Goal: Task Accomplishment & Management: Use online tool/utility

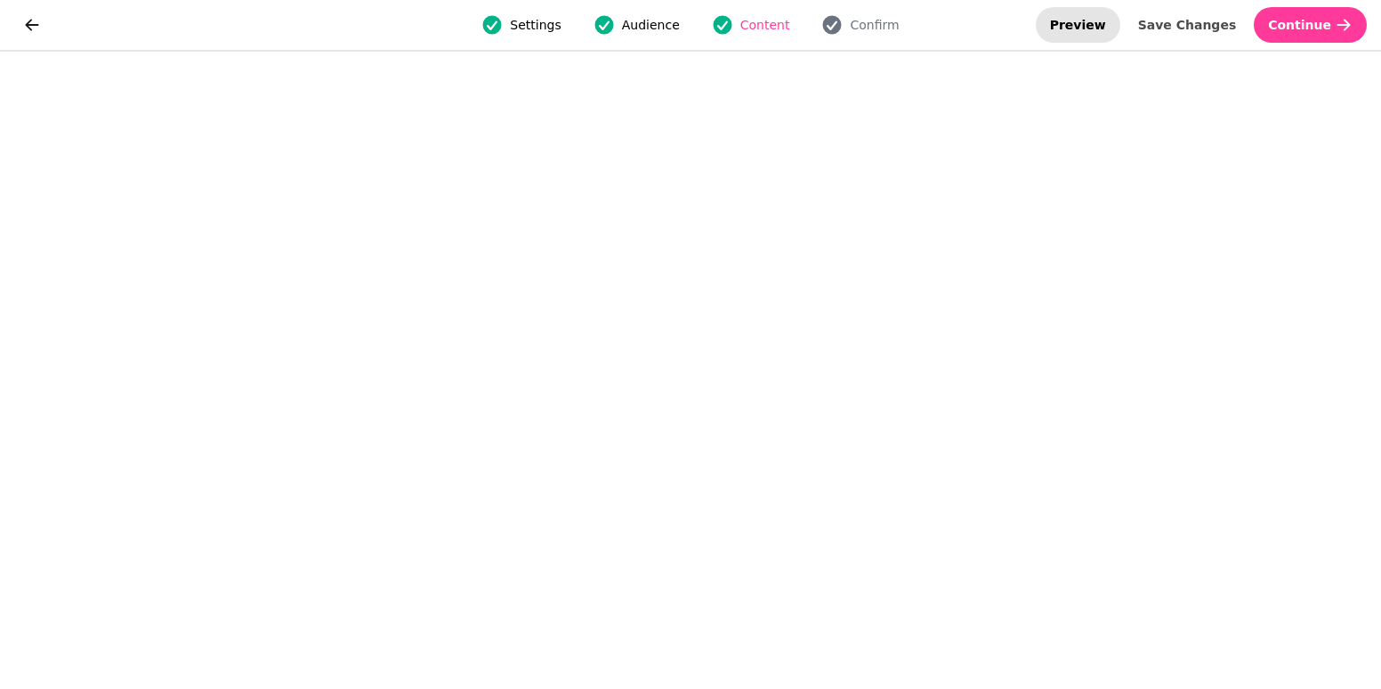
click at [1092, 23] on button "Preview" at bounding box center [1078, 25] width 85 height 36
select select "**********"
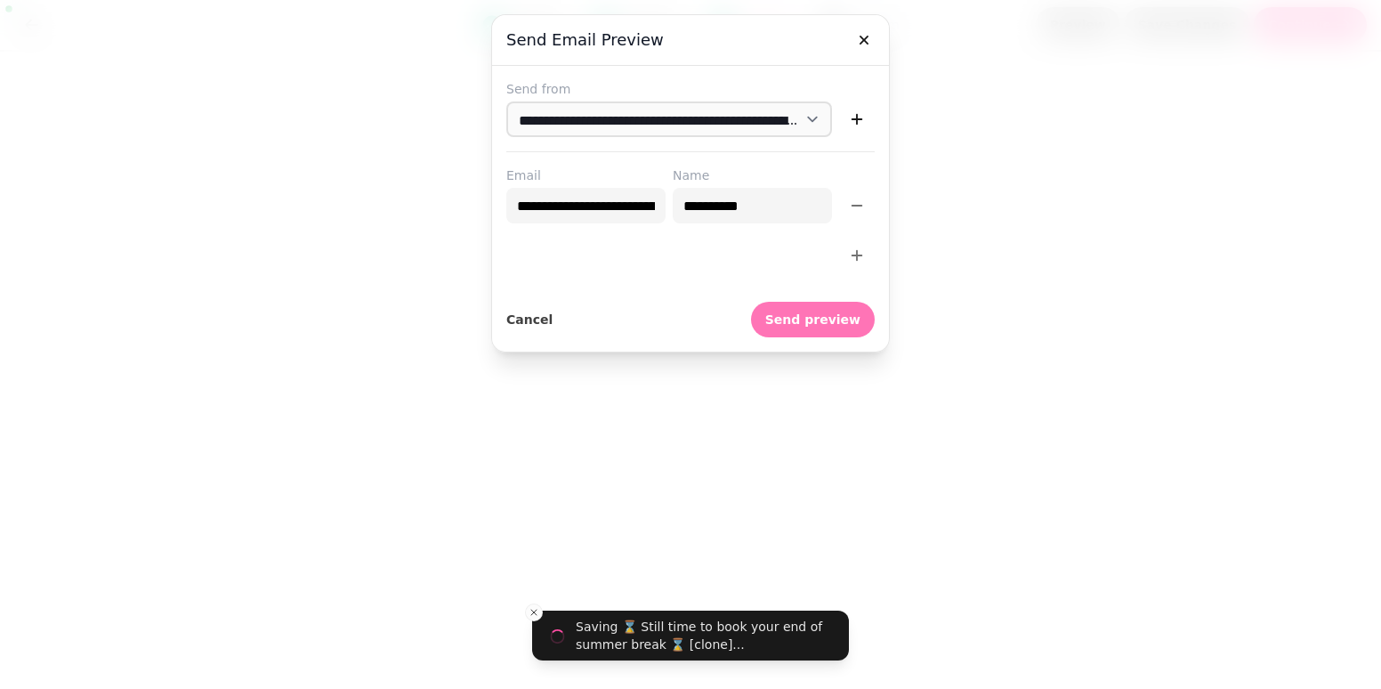
click at [838, 330] on button "Send preview" at bounding box center [813, 320] width 124 height 36
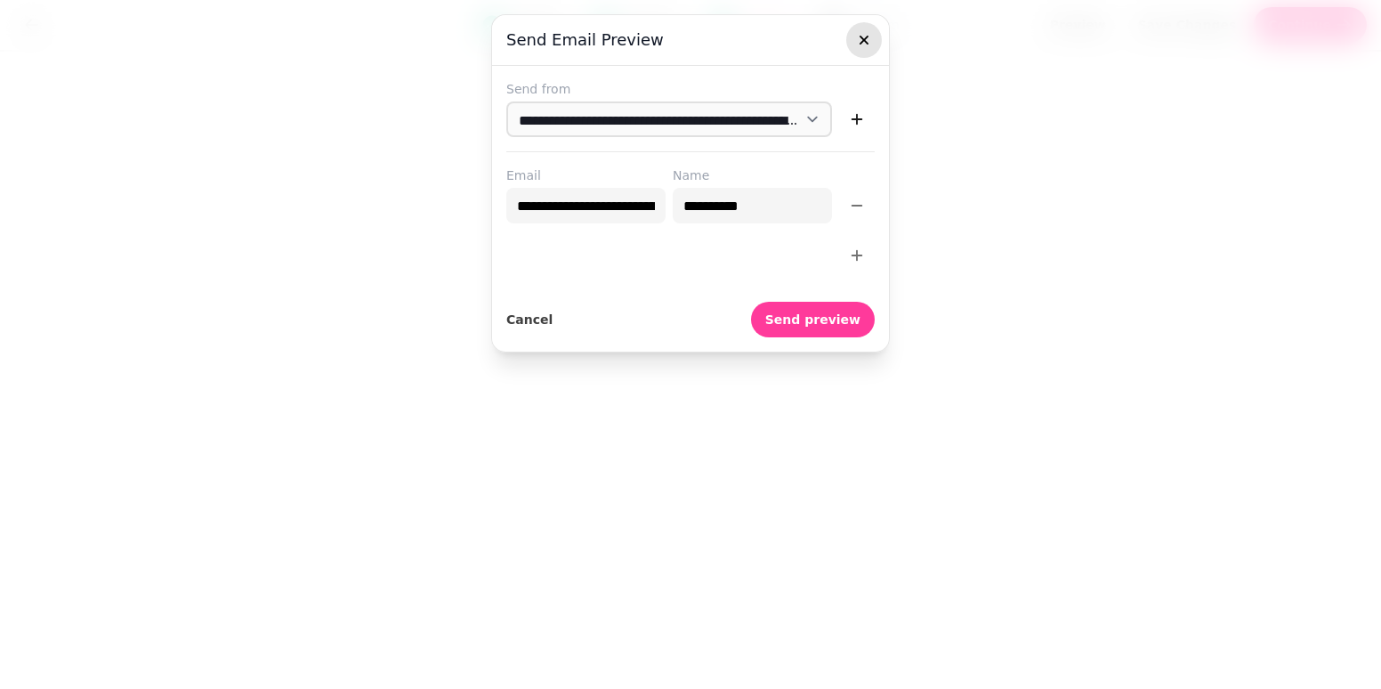
click at [860, 37] on icon "button" at bounding box center [864, 40] width 18 height 18
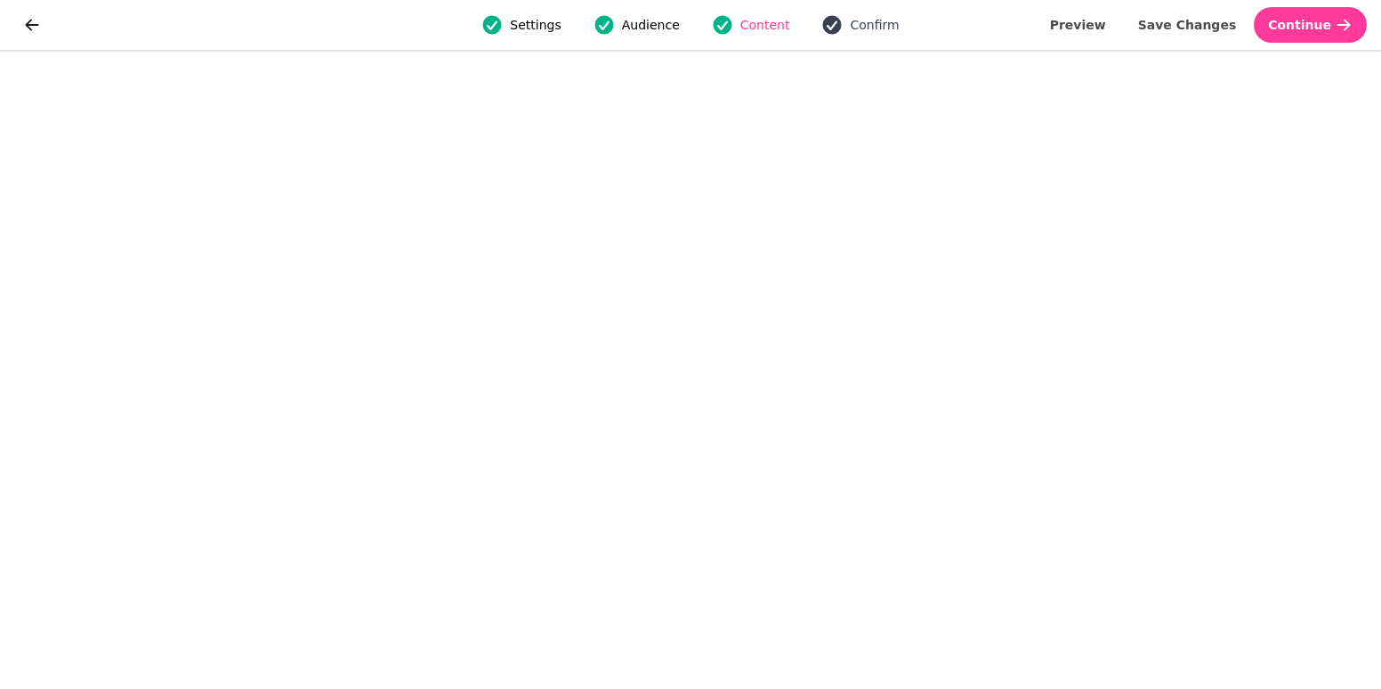
click at [860, 22] on span "Confirm" at bounding box center [874, 25] width 49 height 18
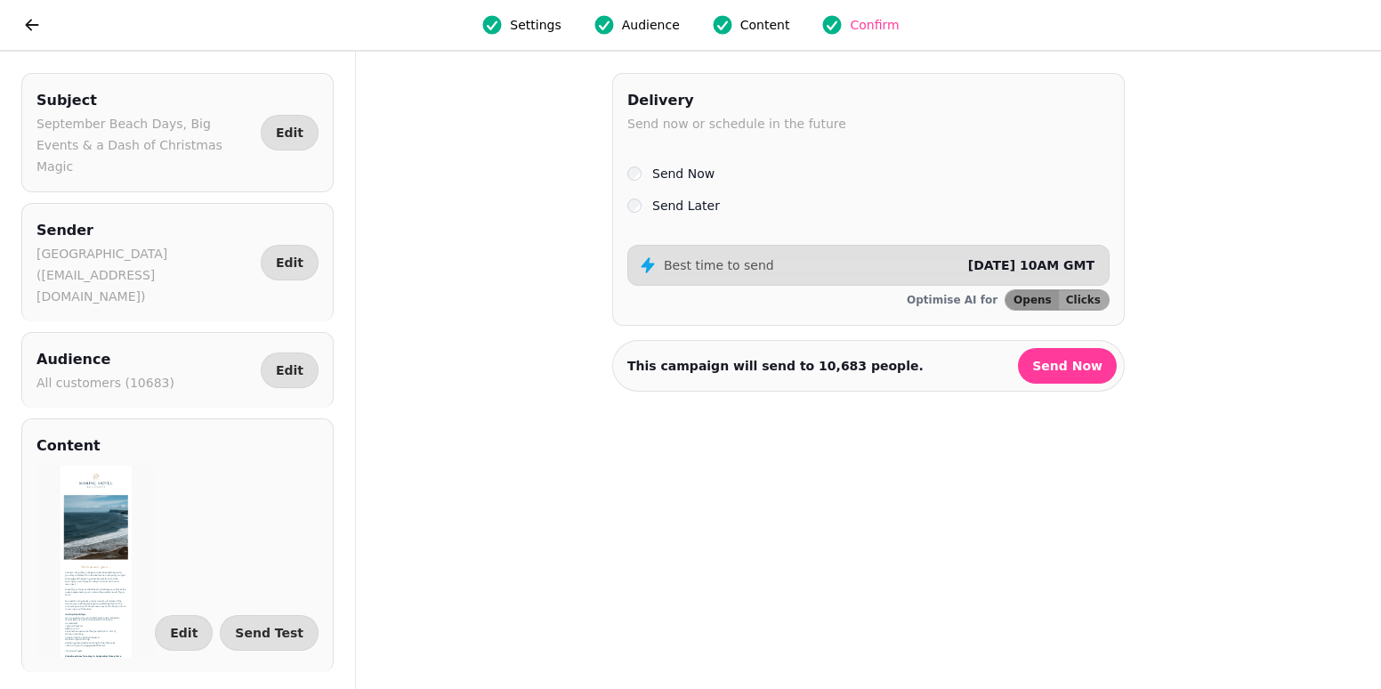
click at [694, 207] on label "Send Later" at bounding box center [686, 205] width 68 height 21
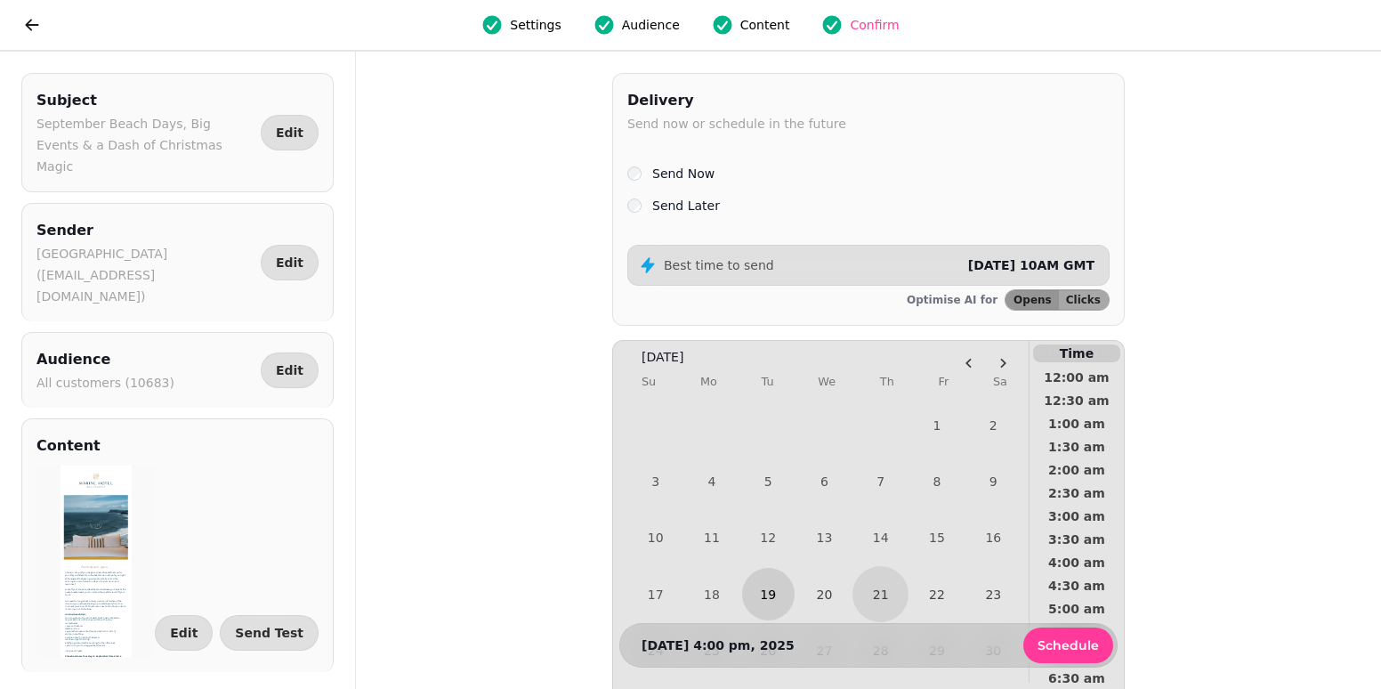
click at [774, 599] on button "19" at bounding box center [768, 594] width 52 height 52
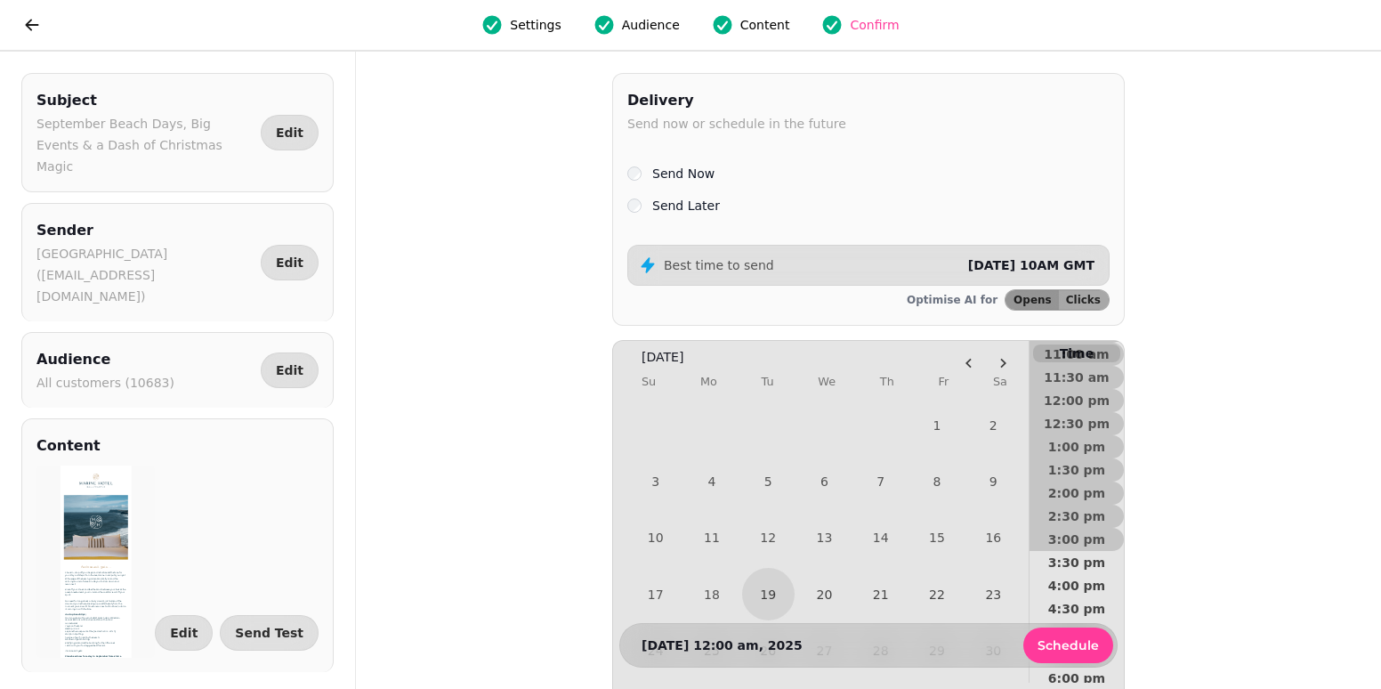
scroll to position [712, 0]
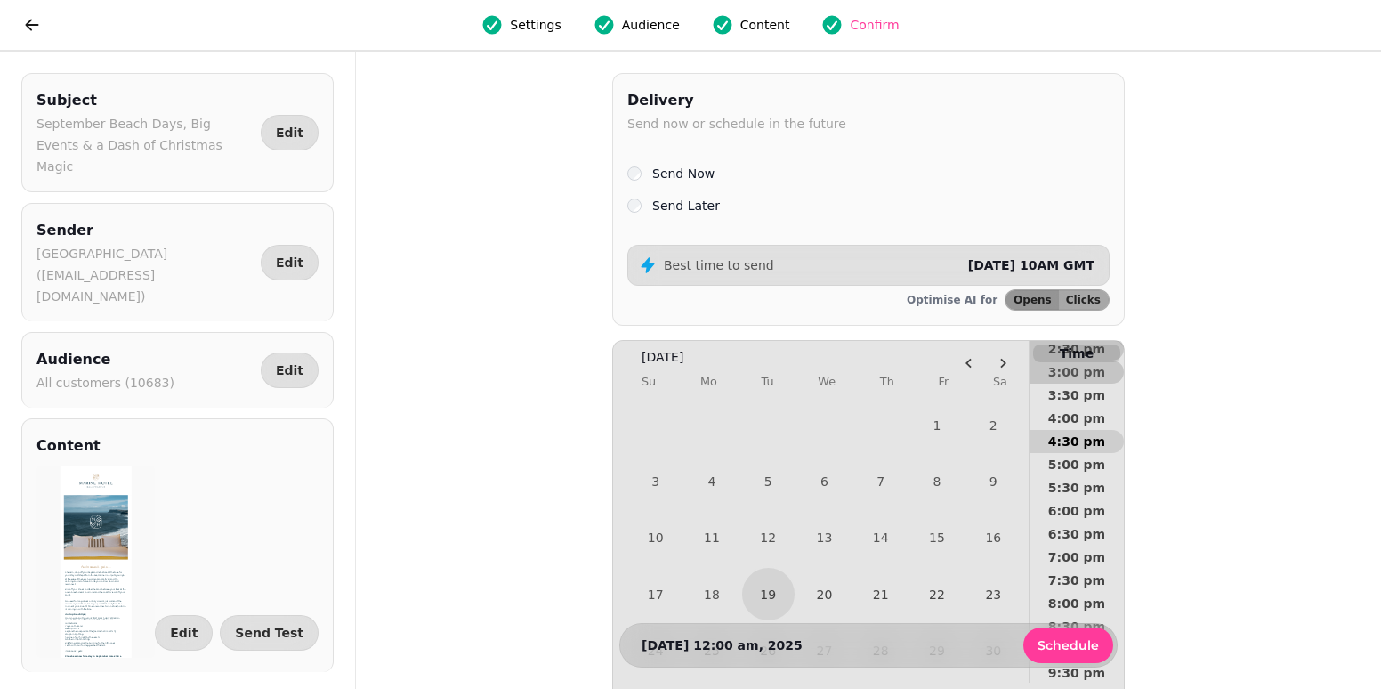
click at [1078, 435] on span "4:30 pm" at bounding box center [1077, 441] width 66 height 12
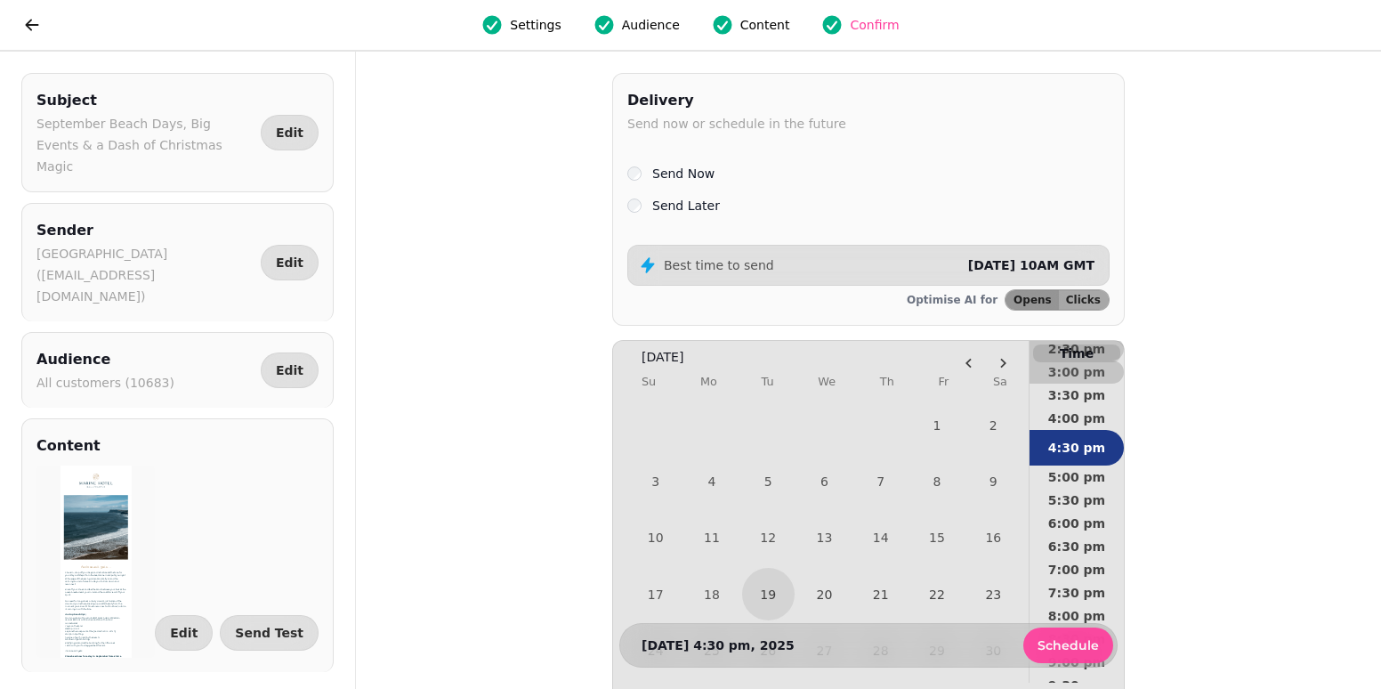
click at [1067, 642] on span "Schedule" at bounding box center [1067, 645] width 61 height 12
